Goal: Check status: Check status

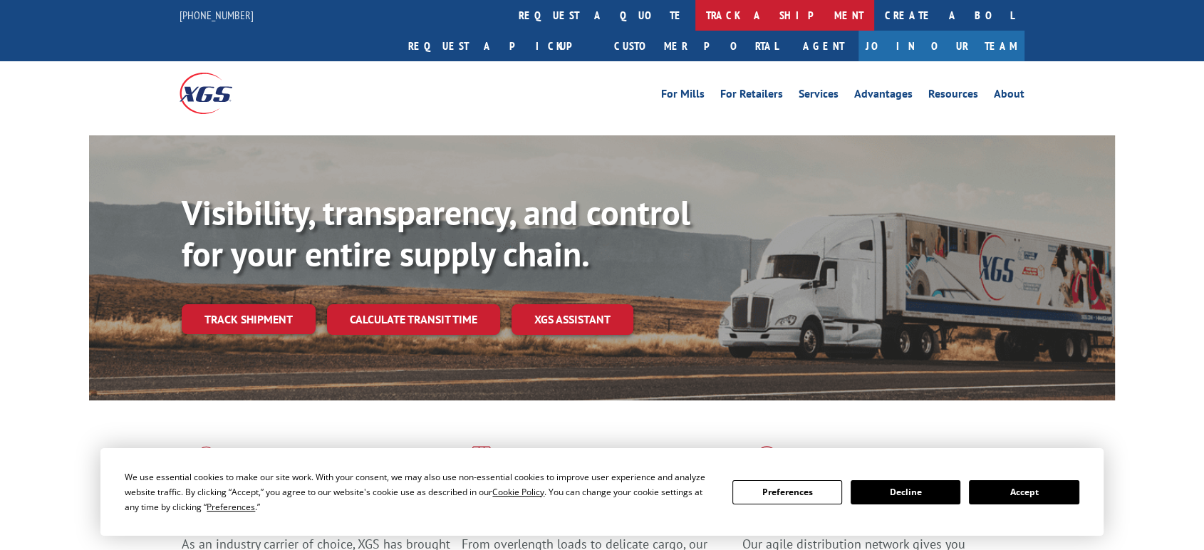
click at [695, 12] on link "track a shipment" at bounding box center [784, 15] width 179 height 31
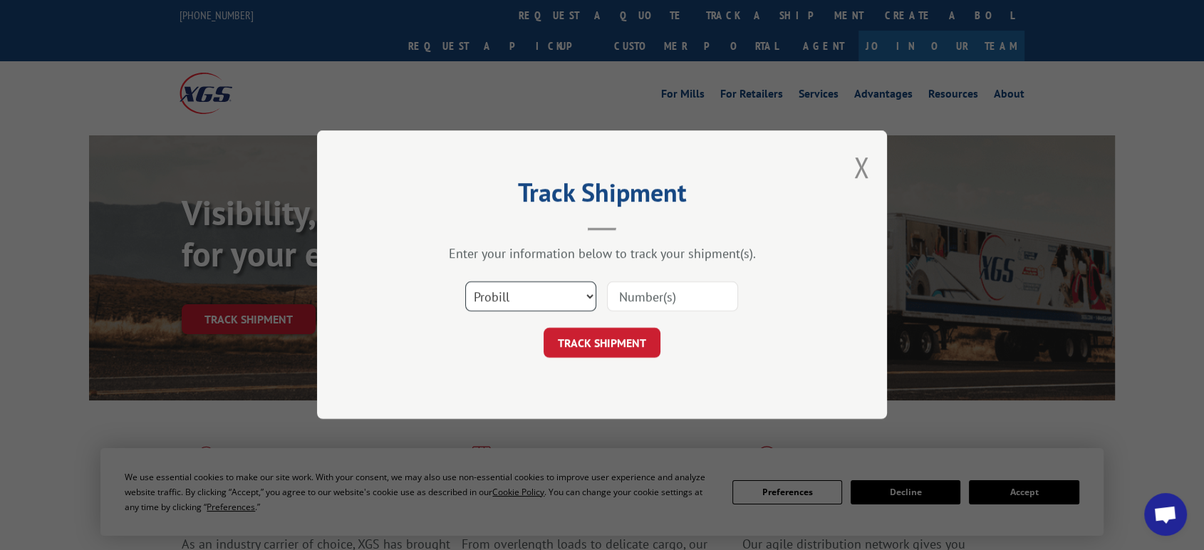
click at [528, 301] on select "Select category... Probill BOL PO" at bounding box center [530, 297] width 131 height 30
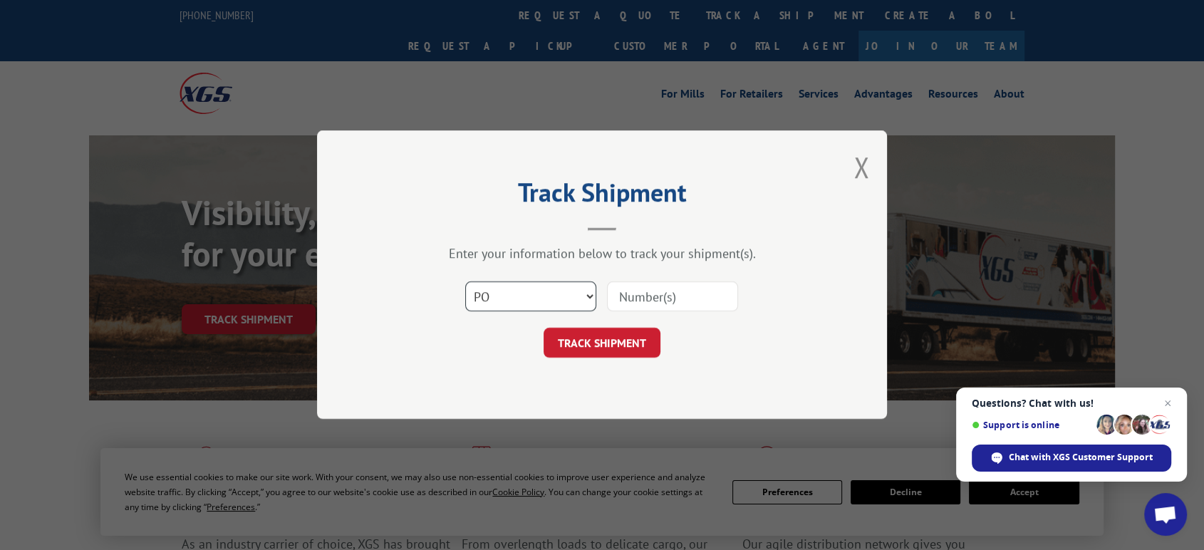
click at [465, 282] on select "Select category... Probill BOL PO" at bounding box center [530, 297] width 131 height 30
click at [641, 287] on input at bounding box center [672, 297] width 131 height 30
click at [514, 299] on select "Select category... Probill BOL PO" at bounding box center [530, 297] width 131 height 30
select select "bol"
click at [465, 282] on select "Select category... Probill BOL PO" at bounding box center [530, 297] width 131 height 30
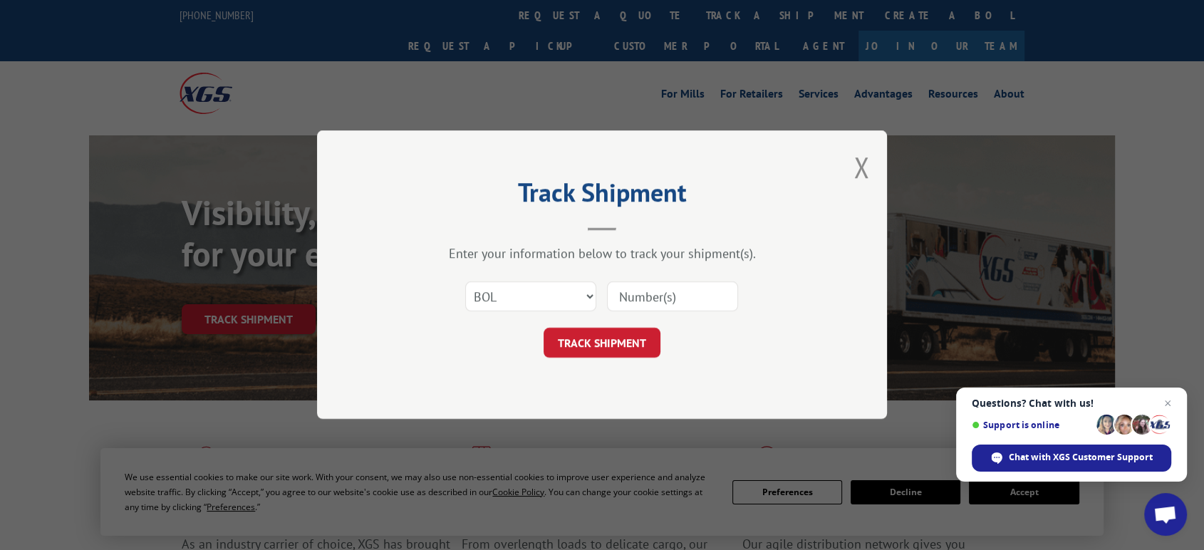
click at [627, 299] on input at bounding box center [672, 297] width 131 height 30
type input "5609048"
click at [601, 342] on button "TRACK SHIPMENT" at bounding box center [602, 343] width 117 height 30
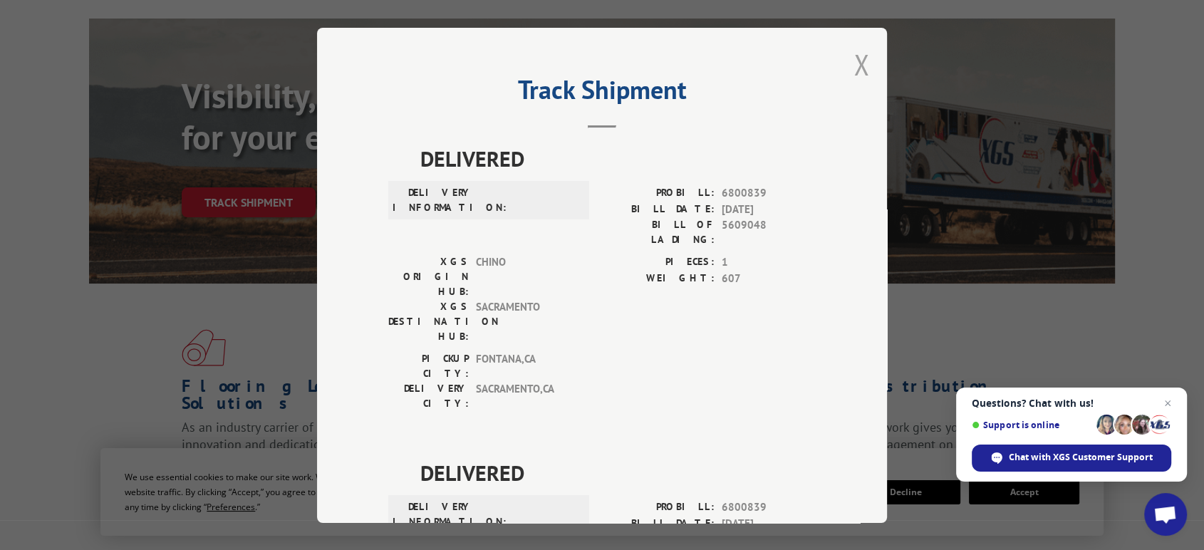
click at [858, 59] on button "Close modal" at bounding box center [862, 65] width 16 height 38
